Goal: Transaction & Acquisition: Purchase product/service

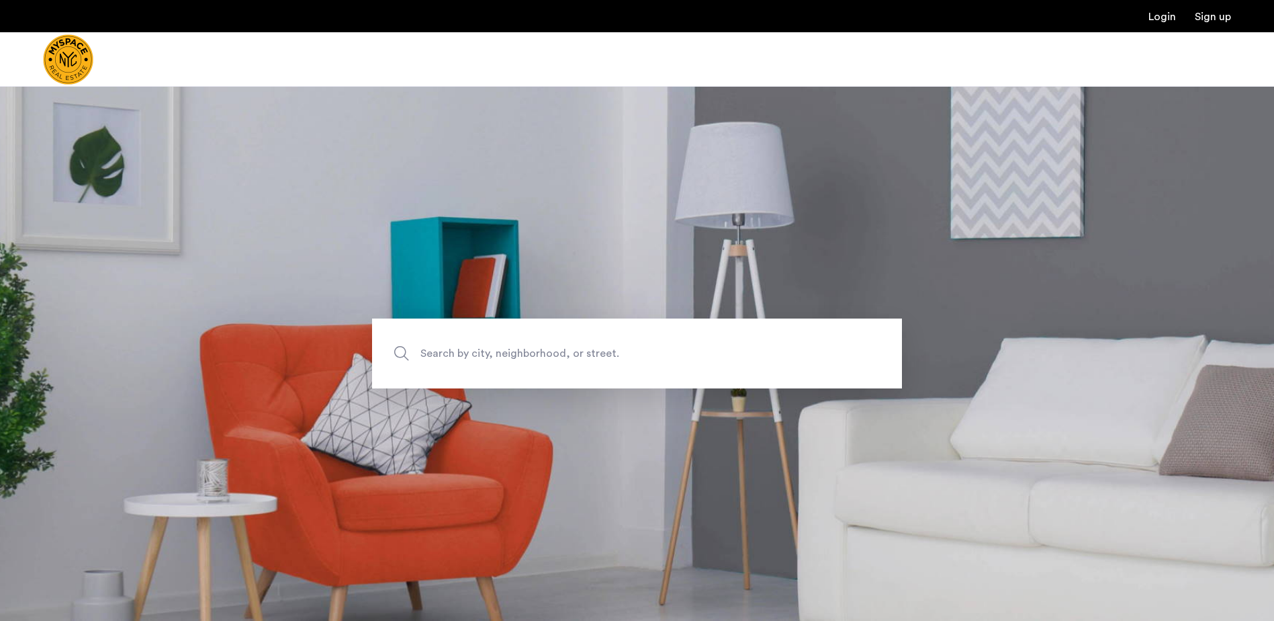
click at [467, 354] on span "Search by city, neighborhood, or street." at bounding box center [605, 354] width 371 height 18
click at [467, 354] on input "Search by city, neighborhood, or street." at bounding box center [637, 353] width 530 height 70
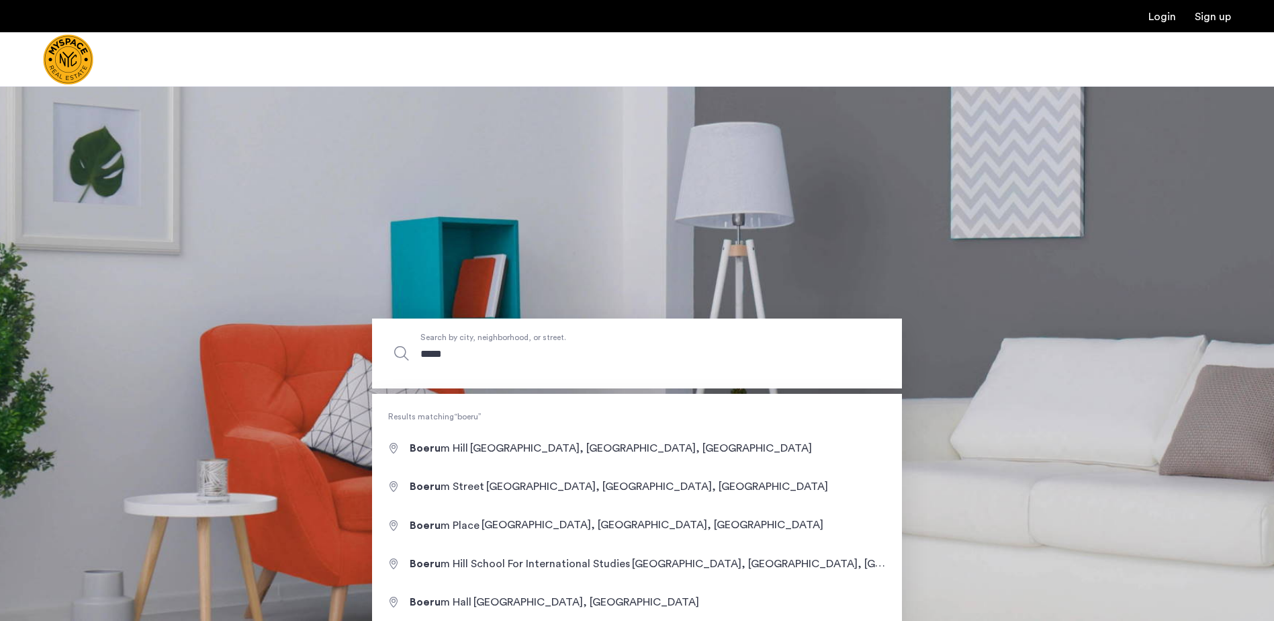
type input "******"
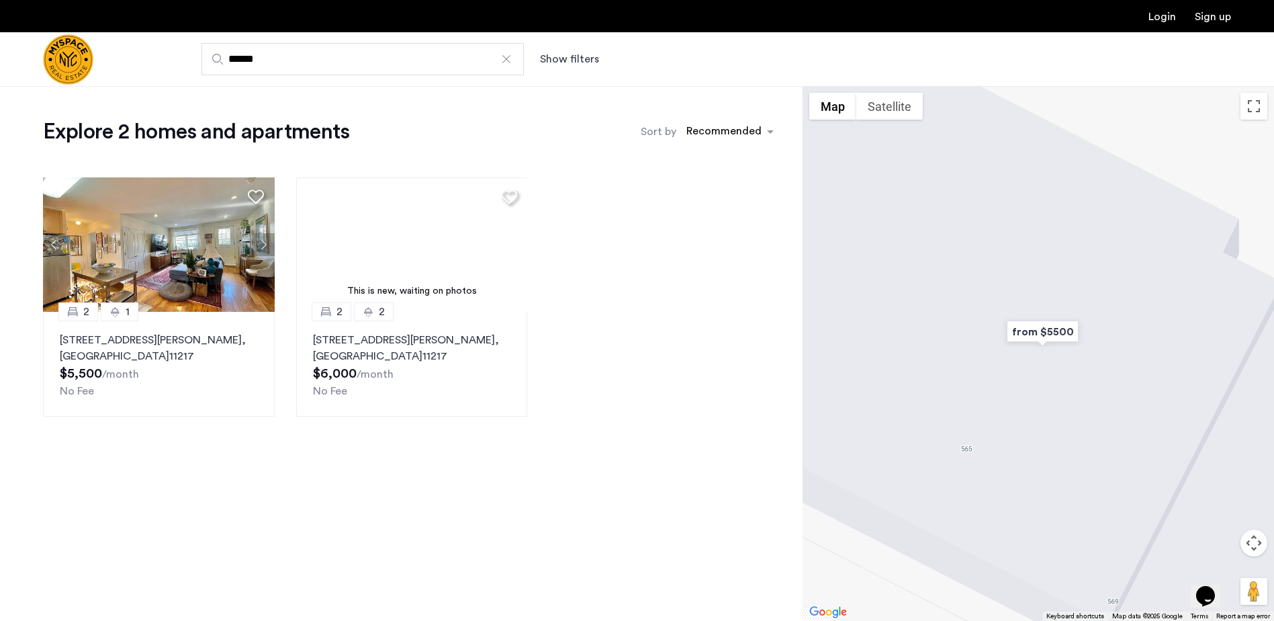
click at [504, 57] on div at bounding box center [506, 58] width 13 height 13
click at [504, 57] on input "******" at bounding box center [362, 59] width 322 height 32
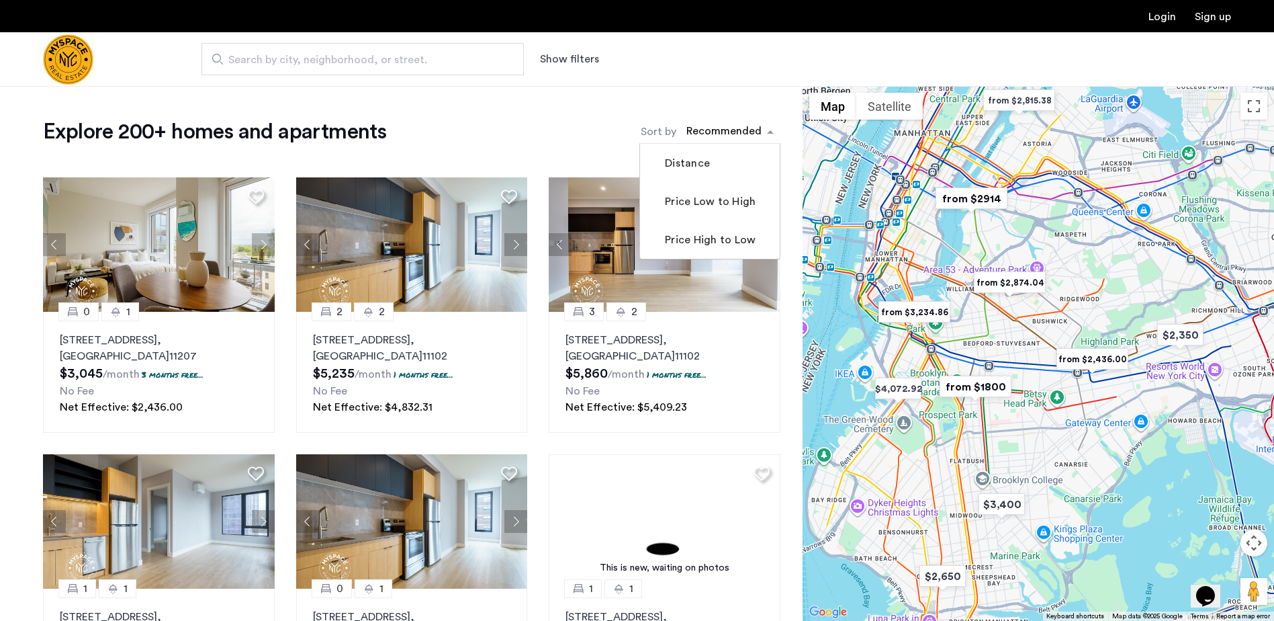
click at [745, 129] on div "sort-apartment" at bounding box center [723, 133] width 79 height 18
click at [717, 200] on label "Price Low to High" at bounding box center [708, 201] width 93 height 16
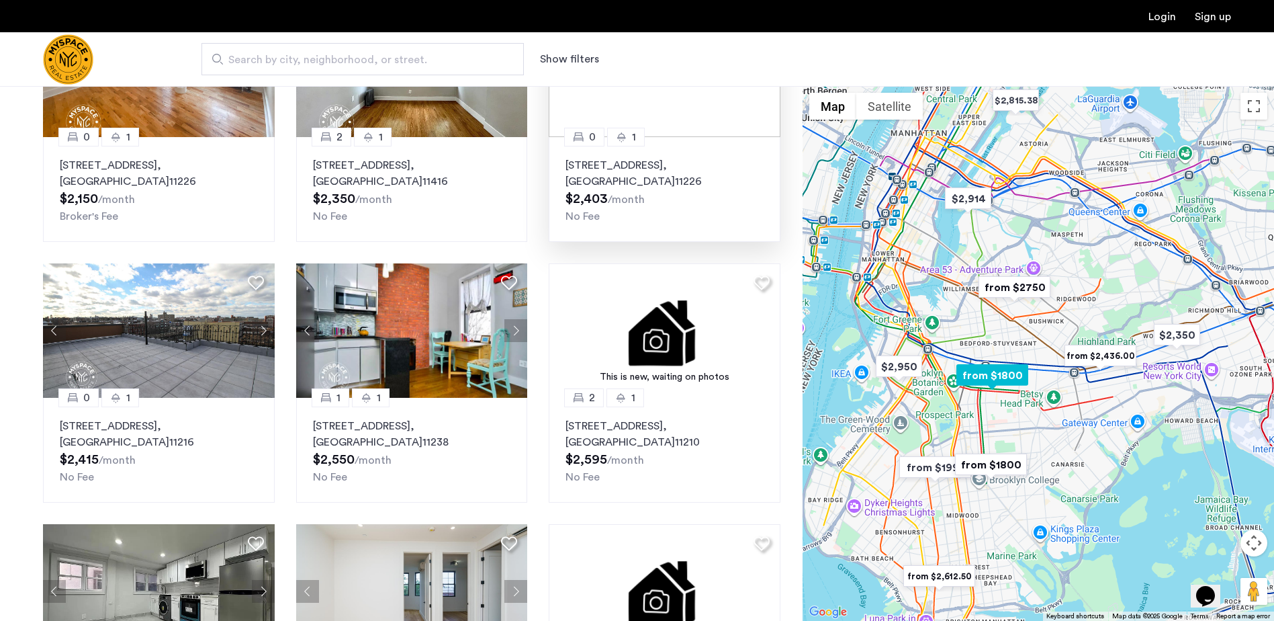
scroll to position [604, 0]
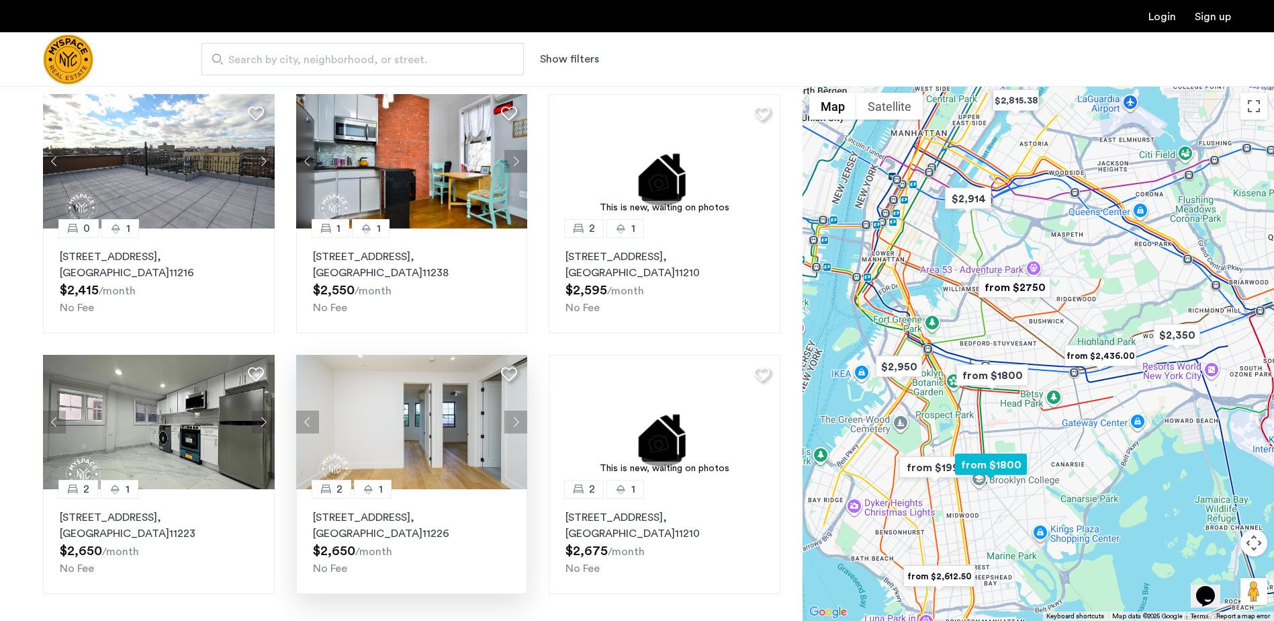
click at [445, 424] on img at bounding box center [412, 422] width 232 height 134
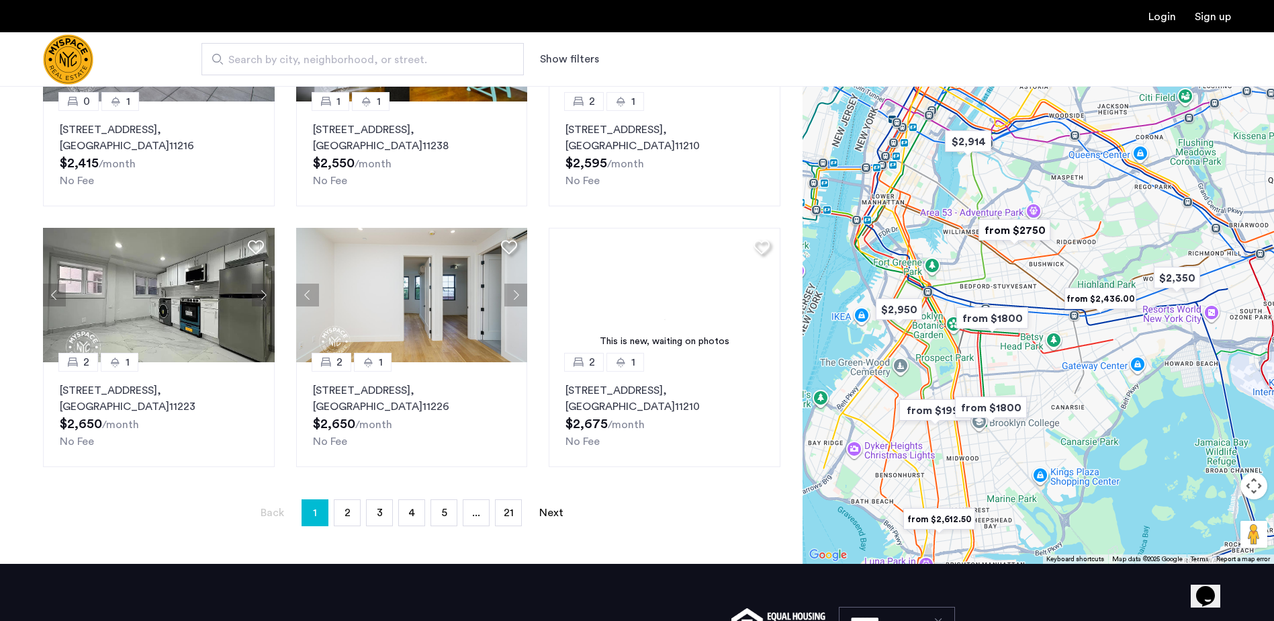
scroll to position [739, 0]
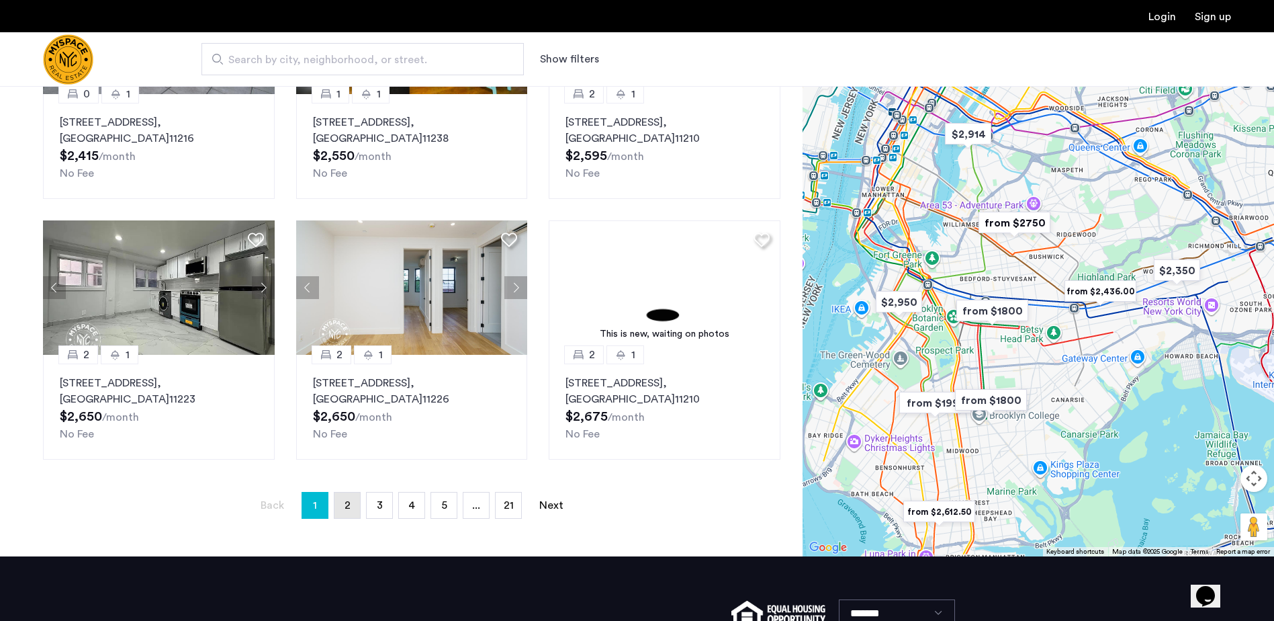
click at [359, 498] on link "page 2" at bounding box center [347, 505] width 26 height 26
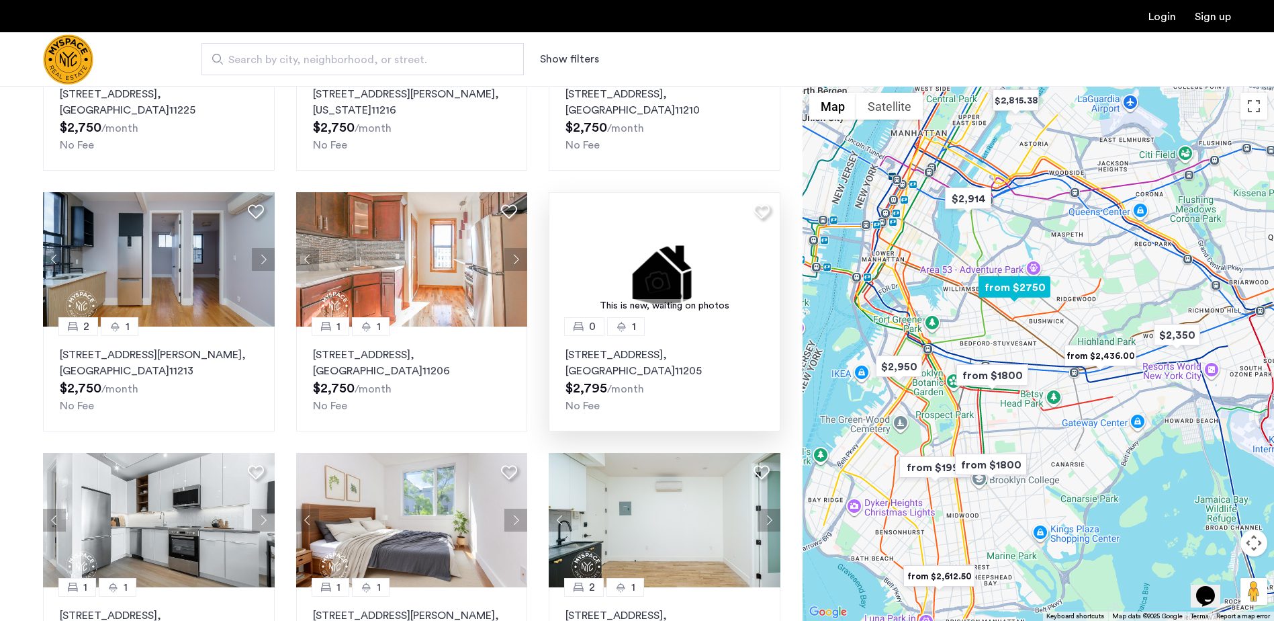
scroll to position [269, 0]
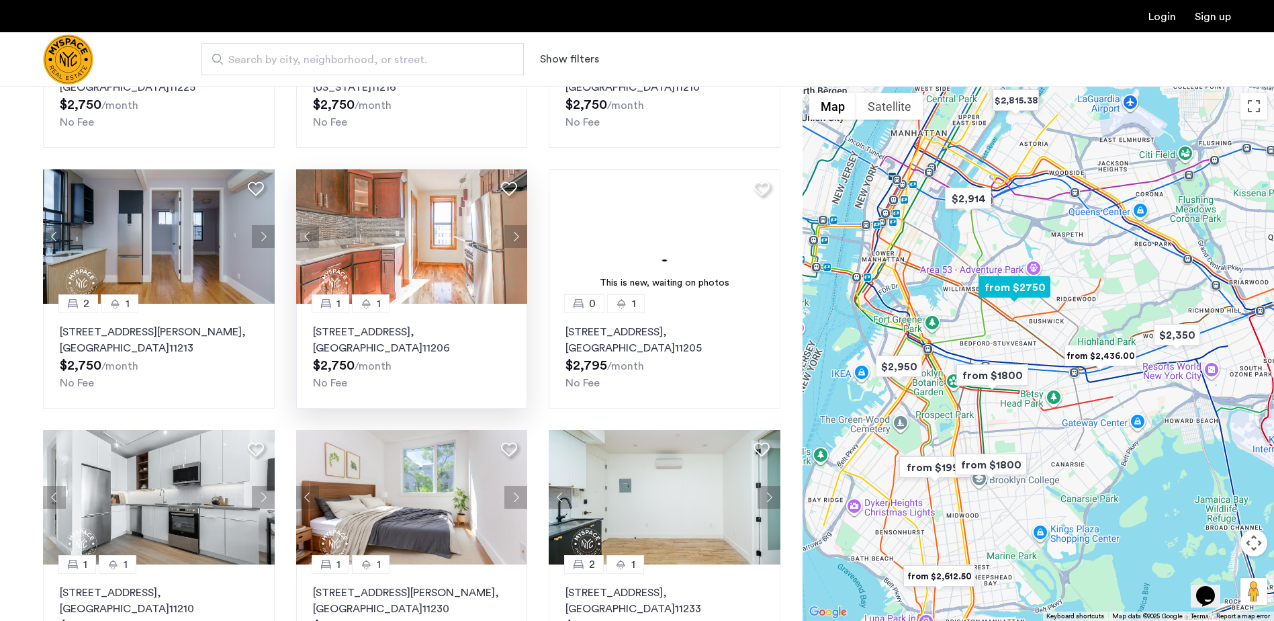
click at [437, 260] on img at bounding box center [412, 236] width 232 height 134
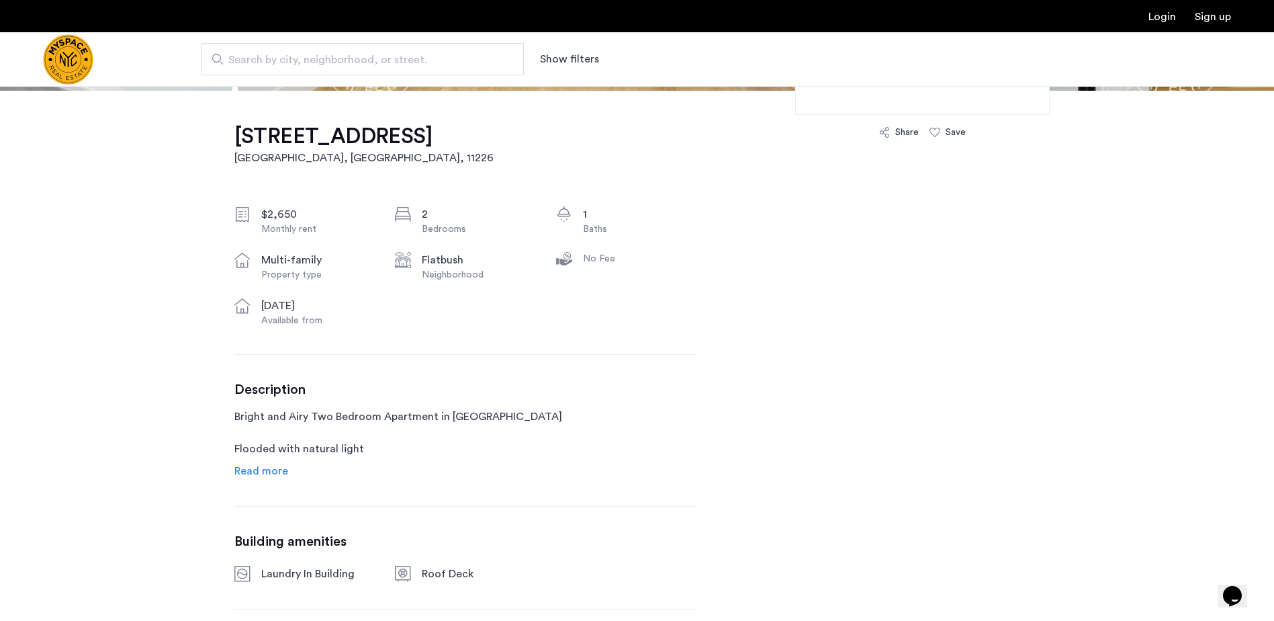
scroll to position [403, 0]
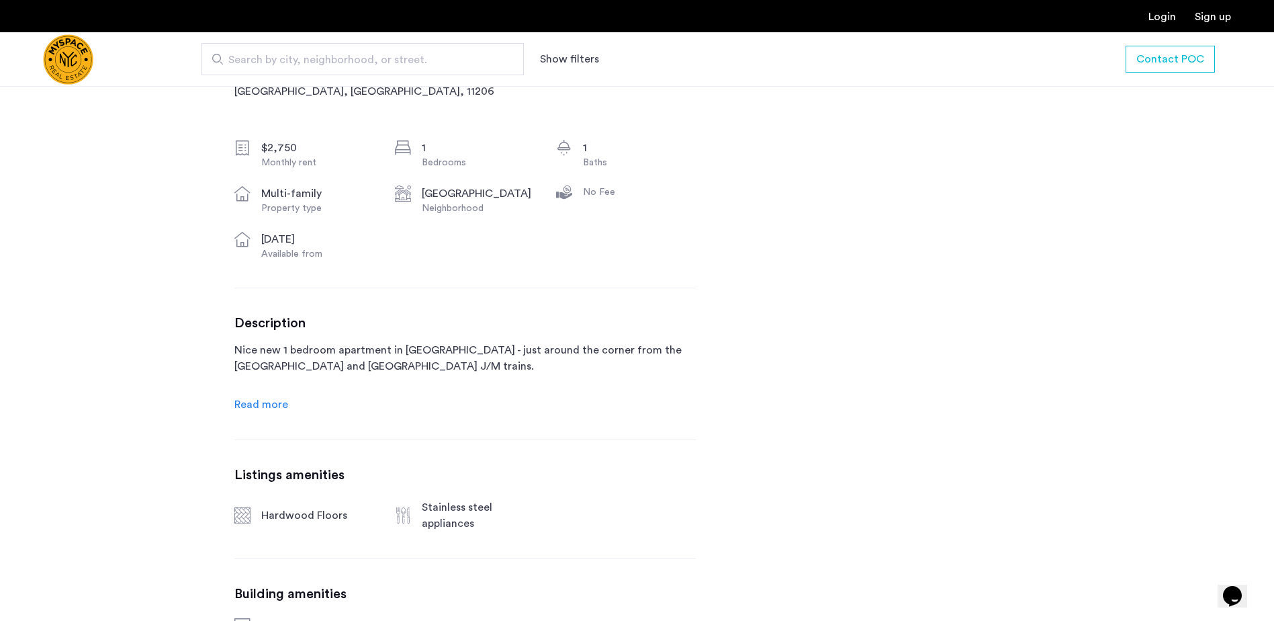
scroll to position [470, 0]
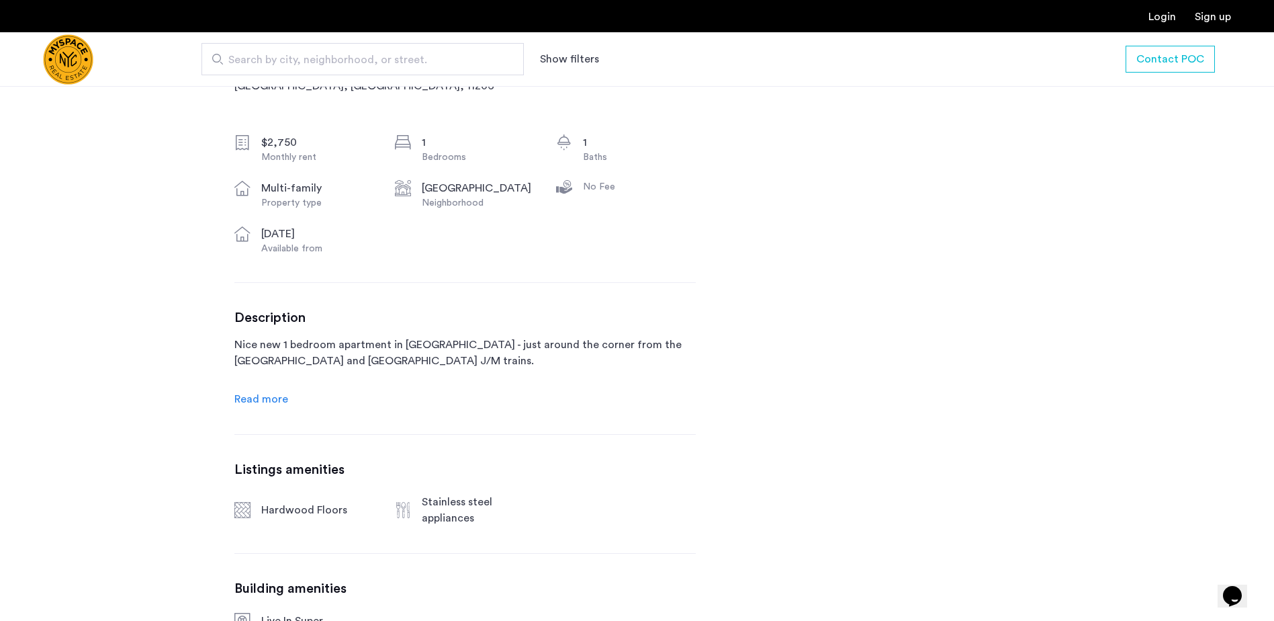
click at [276, 396] on span "Read more" at bounding box center [261, 399] width 54 height 11
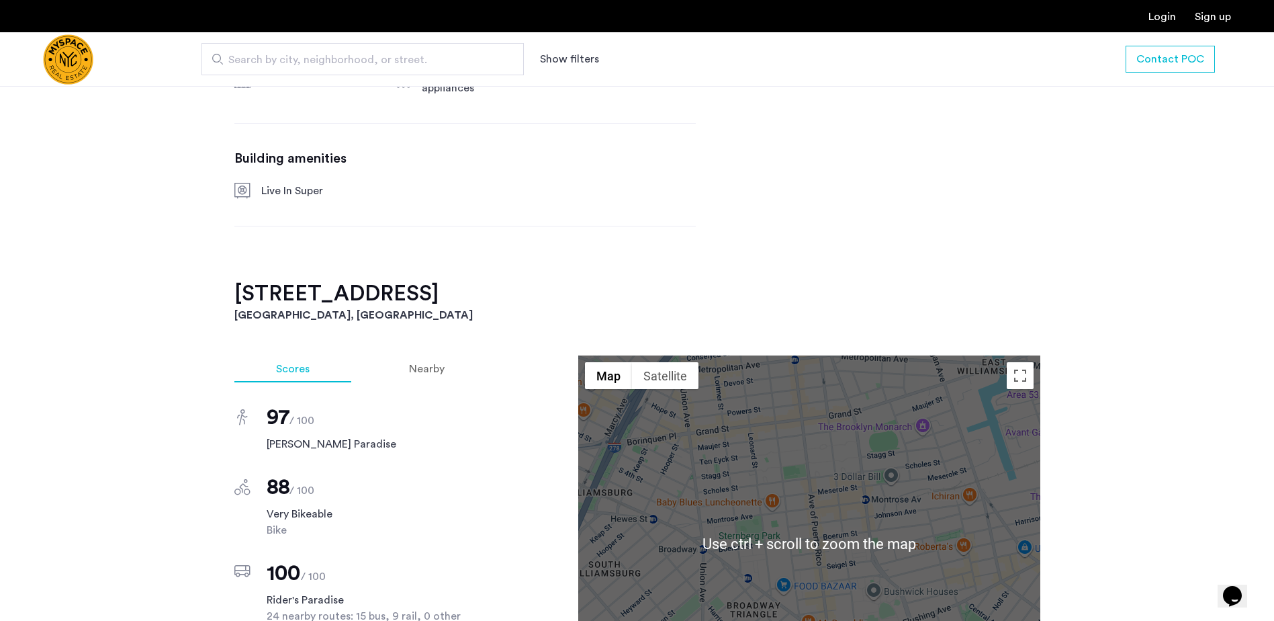
scroll to position [1142, 0]
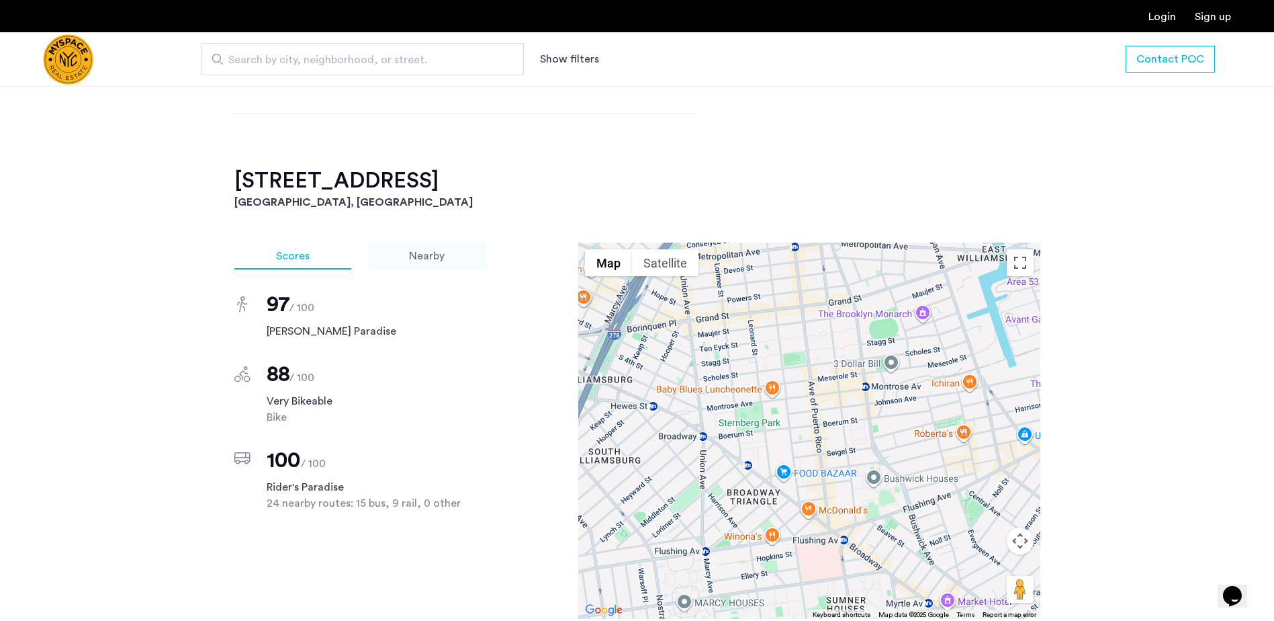
click at [443, 244] on div "Nearby" at bounding box center [426, 255] width 119 height 27
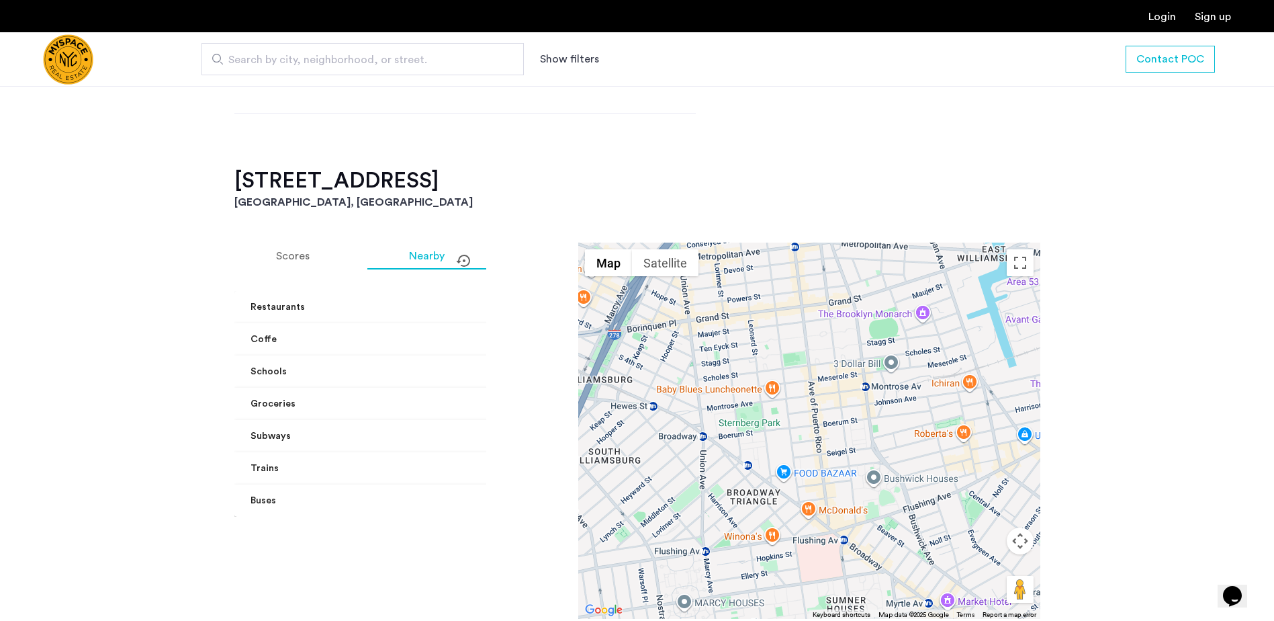
click at [394, 476] on mat-expansion-panel-header "Trains" at bounding box center [401, 468] width 335 height 32
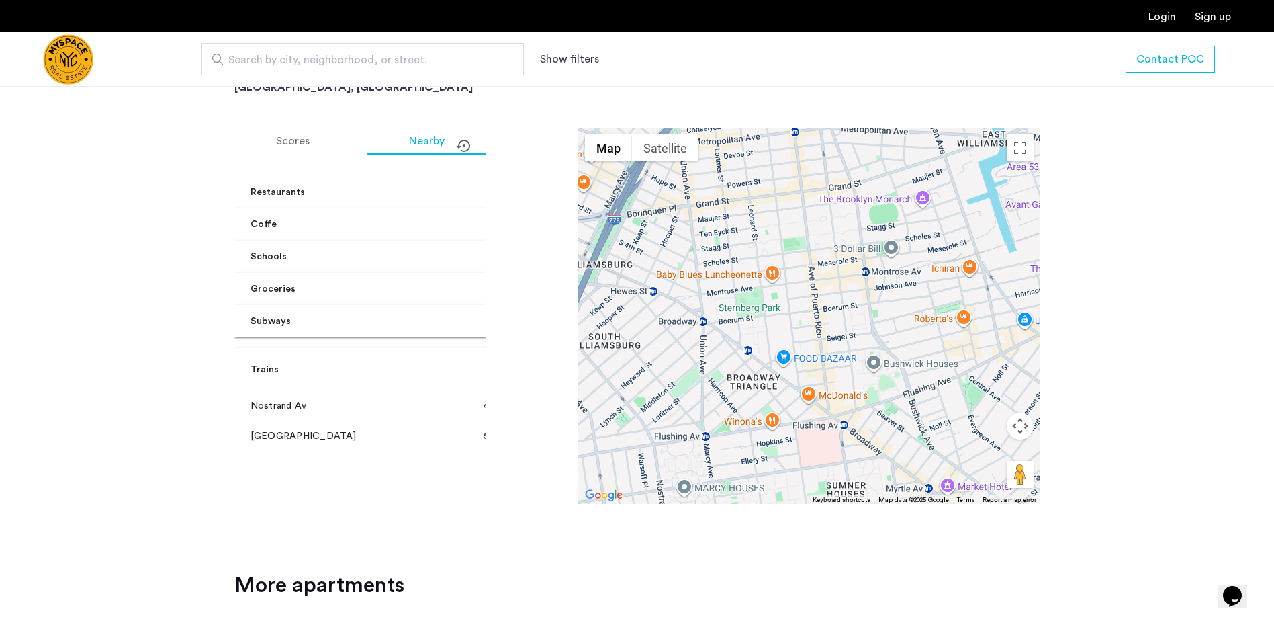
scroll to position [1276, 0]
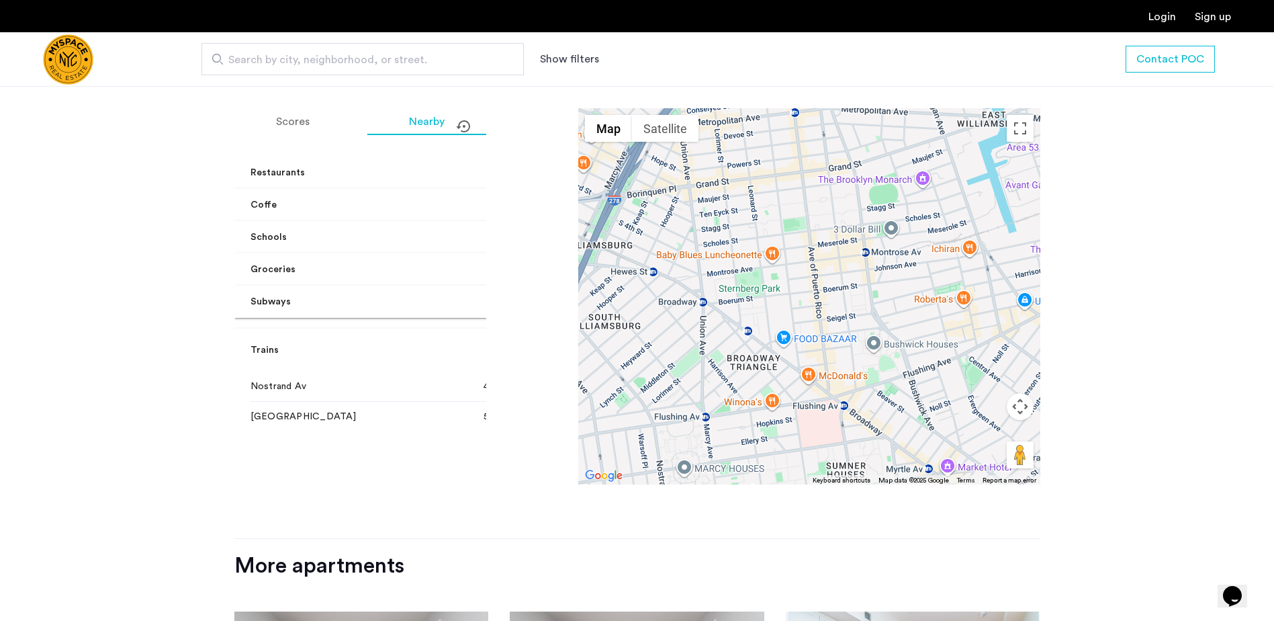
click at [547, 349] on span at bounding box center [549, 350] width 5 height 14
click at [467, 238] on mat-expansion-panel-header "Schools" at bounding box center [401, 237] width 335 height 32
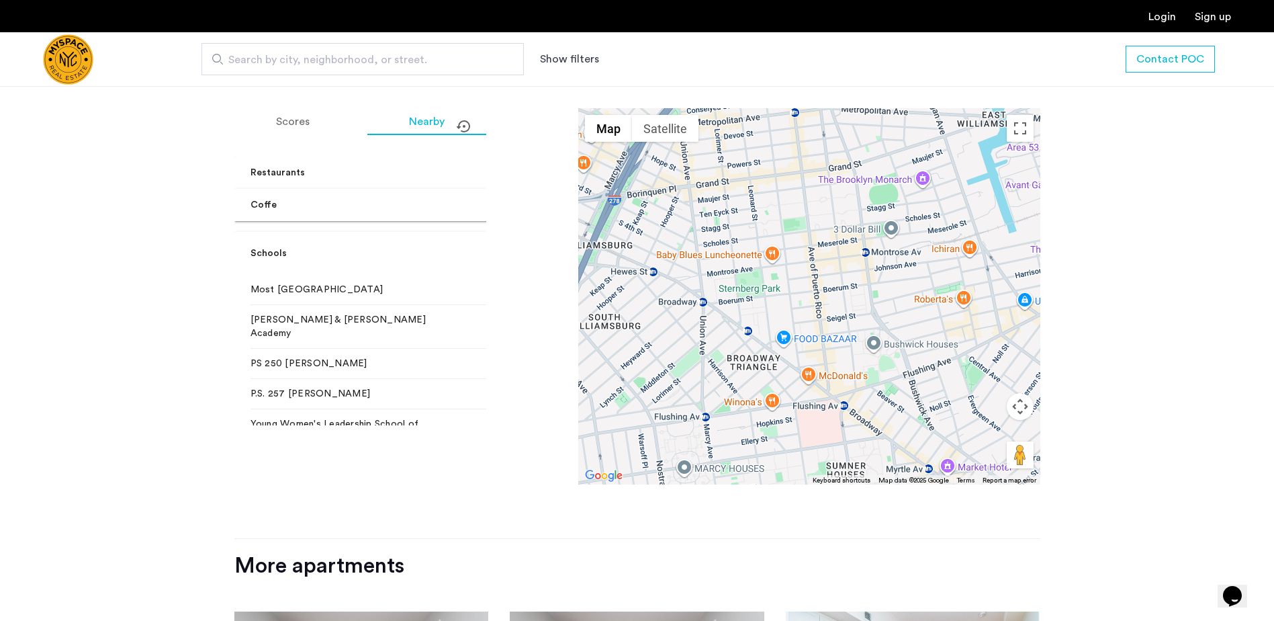
click at [470, 207] on mat-expansion-panel-header "Coffe" at bounding box center [401, 205] width 335 height 32
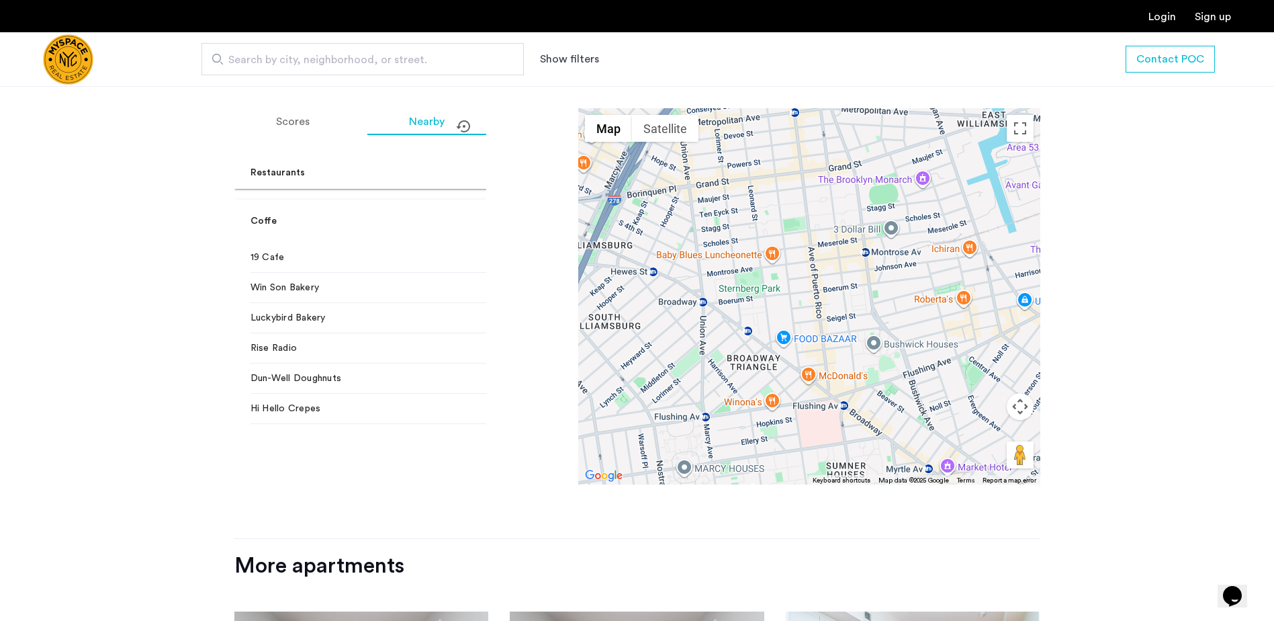
click at [471, 179] on mat-expansion-panel-header "Restaurants" at bounding box center [401, 172] width 335 height 32
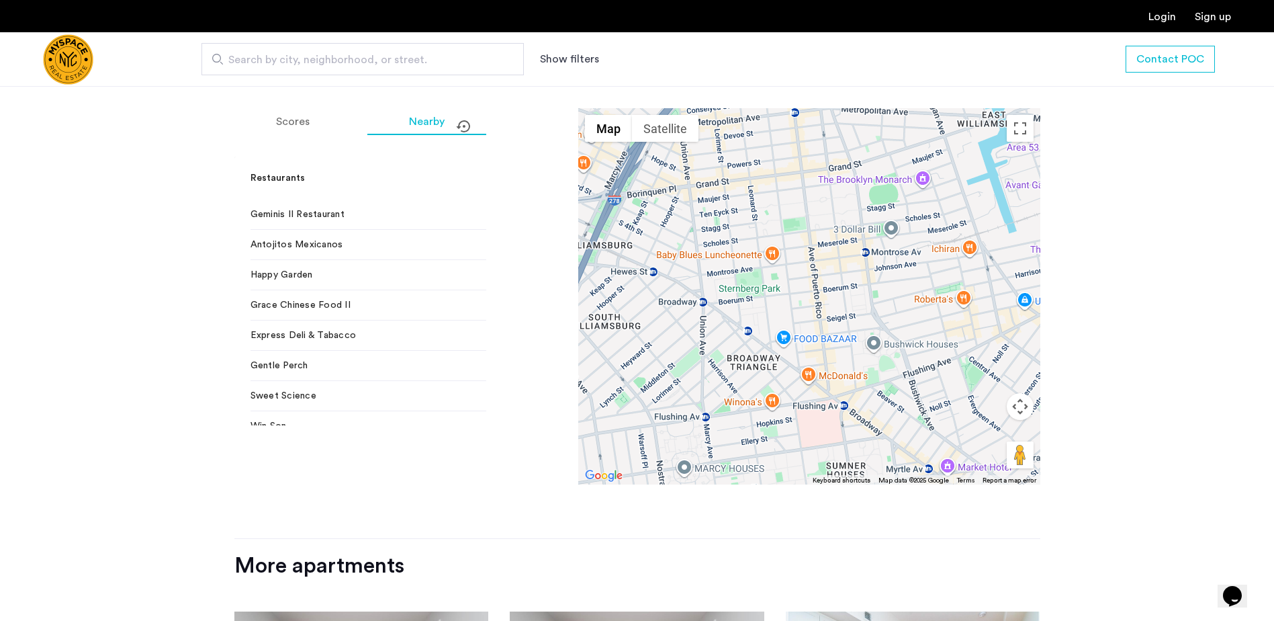
click at [471, 179] on mat-expansion-panel-header "Restaurants" at bounding box center [401, 177] width 335 height 43
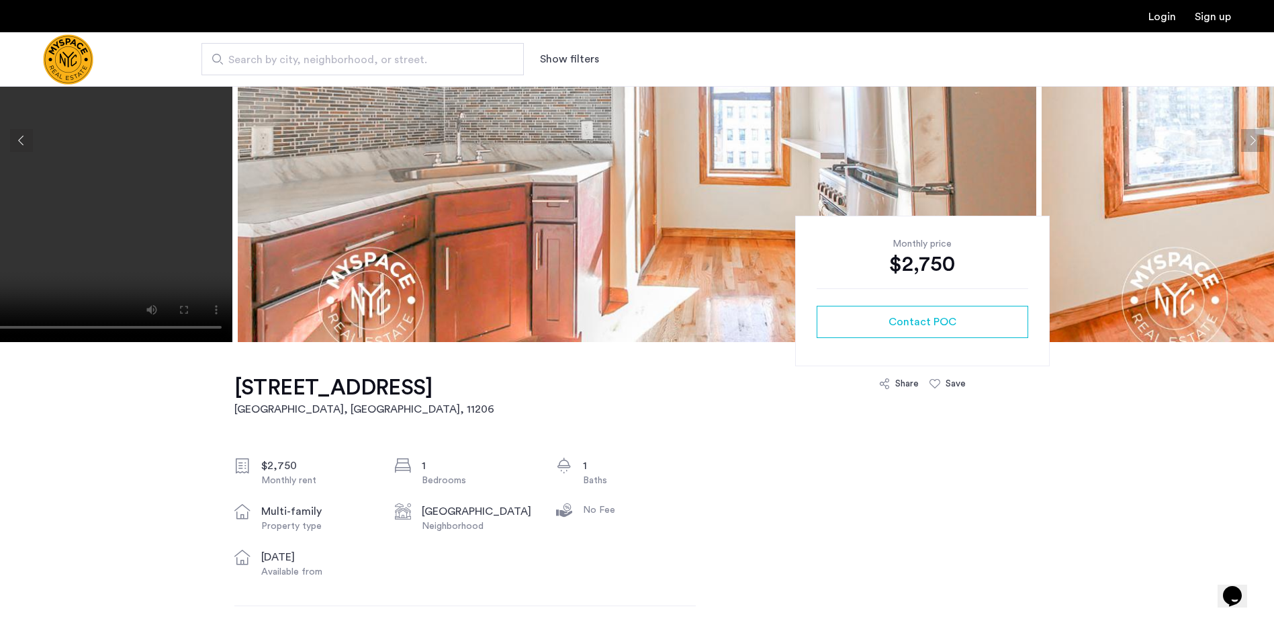
scroll to position [134, 0]
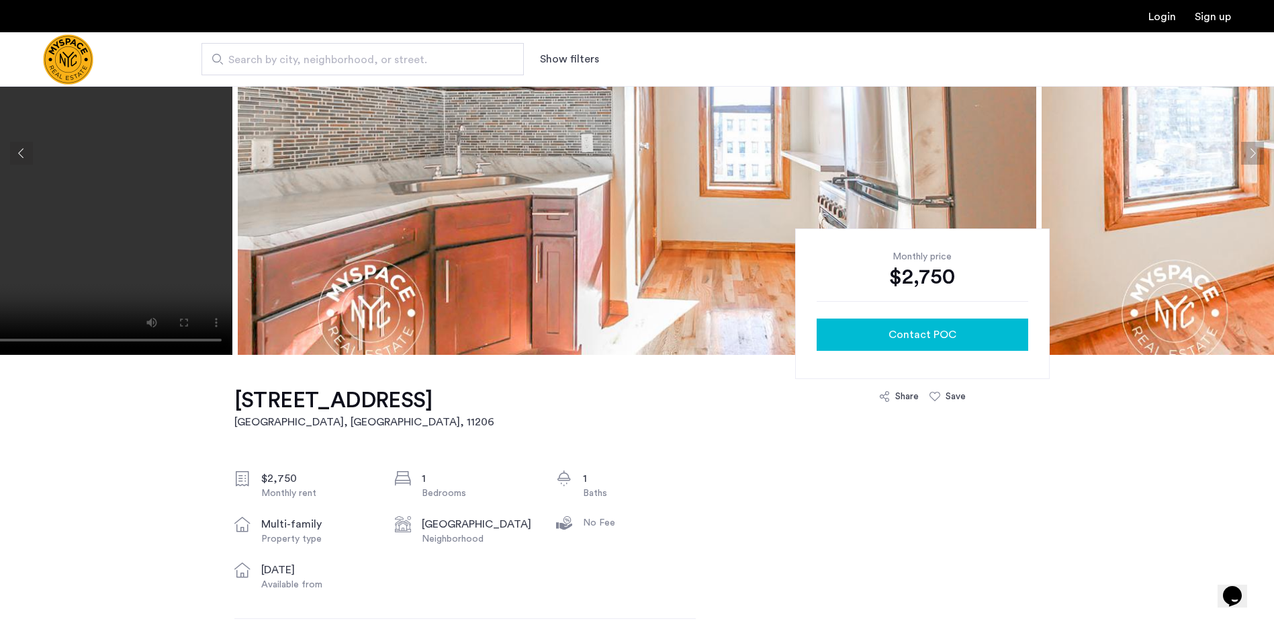
click at [901, 330] on span "Contact POC" at bounding box center [923, 334] width 68 height 16
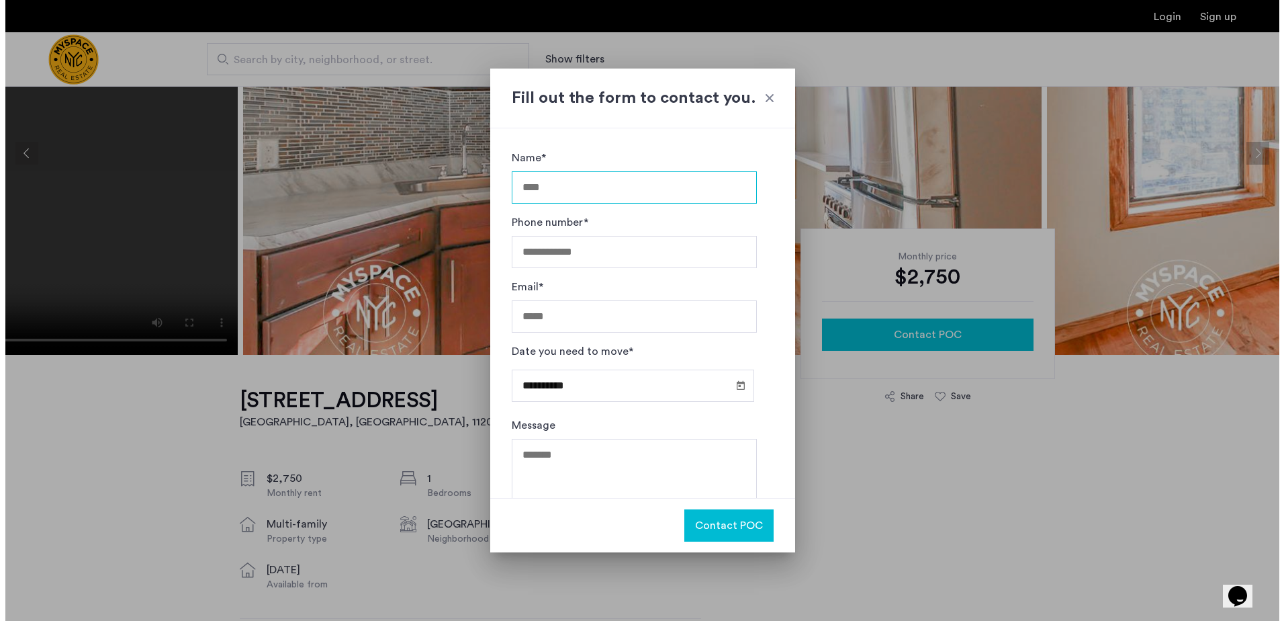
scroll to position [0, 0]
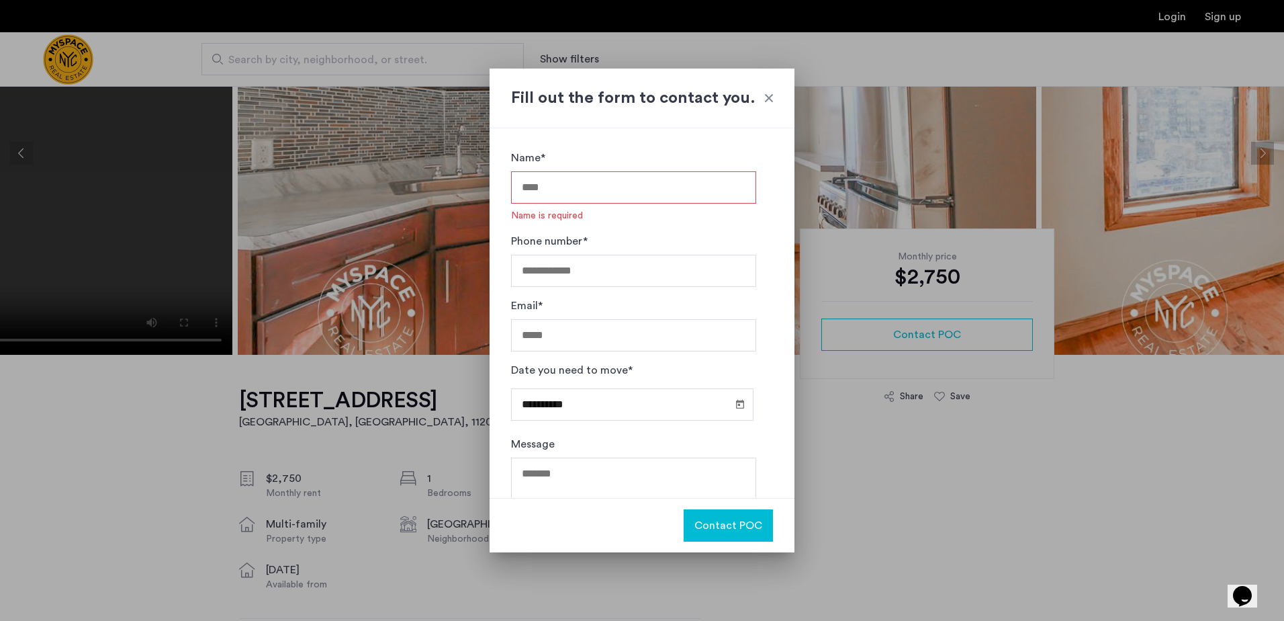
click at [857, 445] on div at bounding box center [642, 310] width 1284 height 621
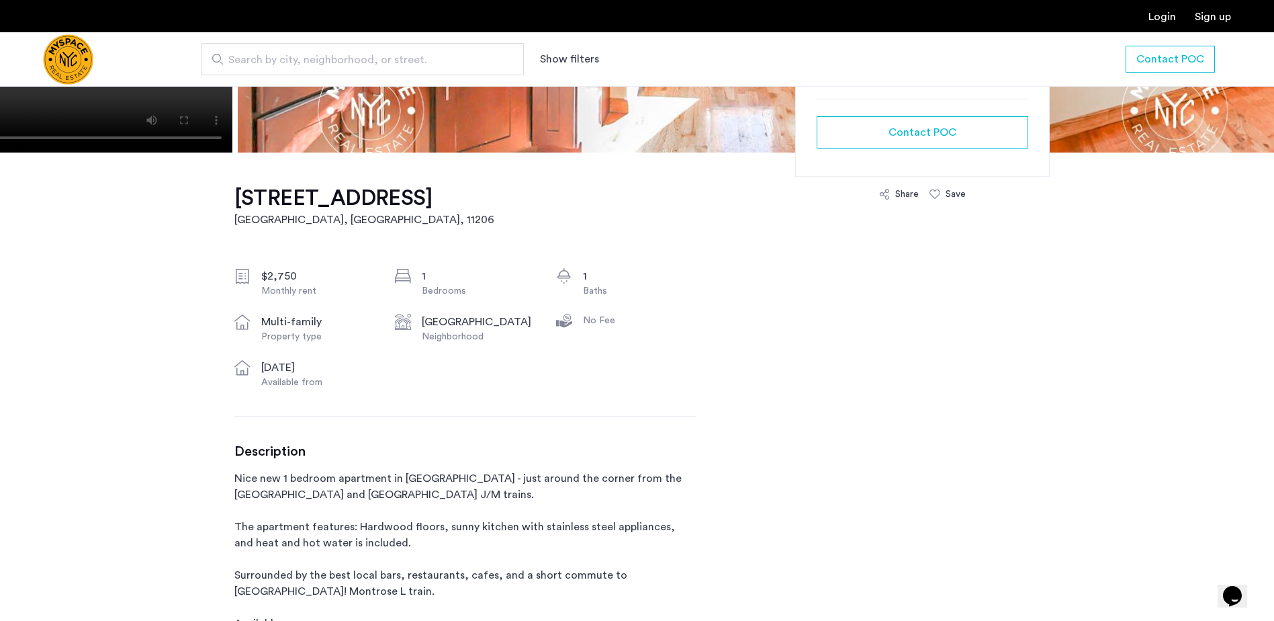
scroll to position [336, 0]
